Goal: Task Accomplishment & Management: Manage account settings

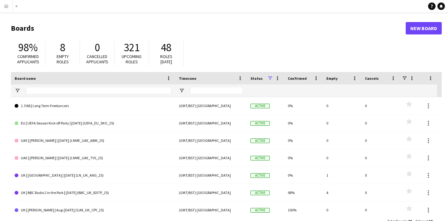
click at [7, 8] on app-icon "Menu" at bounding box center [6, 6] width 5 height 5
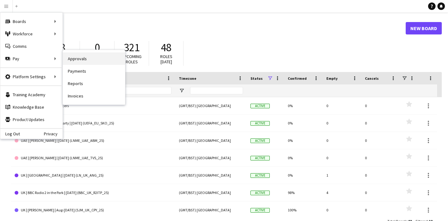
click at [90, 58] on link "Approvals" at bounding box center [94, 59] width 62 height 12
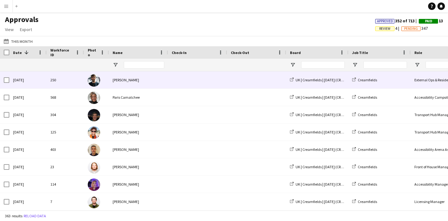
click at [92, 80] on img at bounding box center [94, 80] width 12 height 12
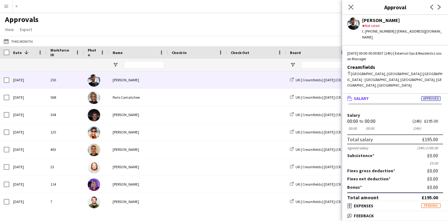
click at [349, 24] on app-user-avatar at bounding box center [353, 23] width 12 height 12
click at [356, 24] on app-user-avatar at bounding box center [353, 23] width 12 height 12
click at [350, 9] on icon "Close pop-in" at bounding box center [351, 7] width 6 height 6
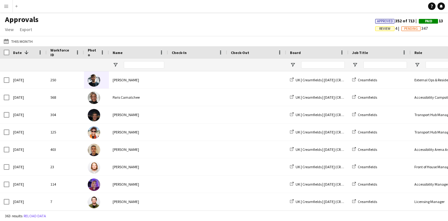
click at [9, 8] on button "Menu" at bounding box center [6, 6] width 12 height 12
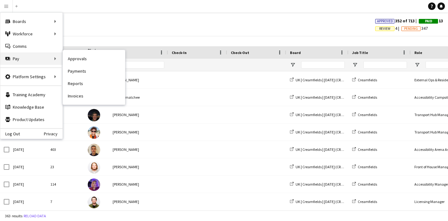
click at [49, 56] on div "Pay Pay" at bounding box center [31, 59] width 62 height 12
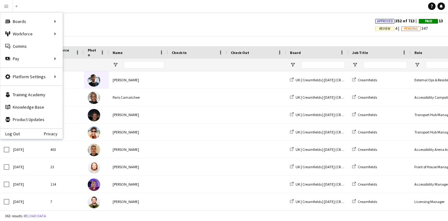
click at [94, 29] on div "Approvals View Customise view Customise filters Reset Filters Reset View Reset …" at bounding box center [224, 25] width 448 height 21
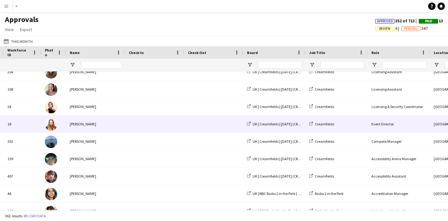
scroll to position [153, 0]
